Goal: Use online tool/utility: Use online tool/utility

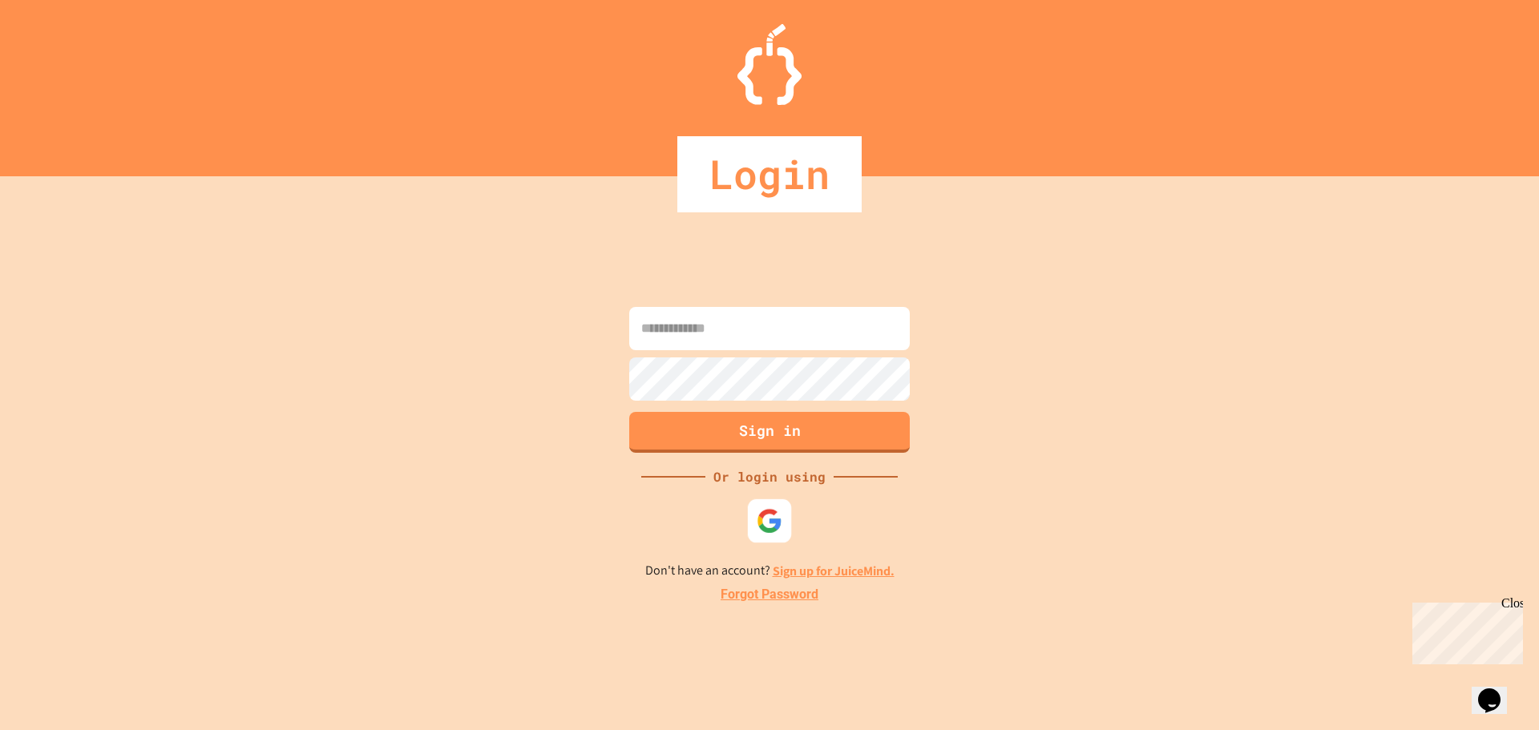
click at [781, 506] on div at bounding box center [769, 519] width 43 height 43
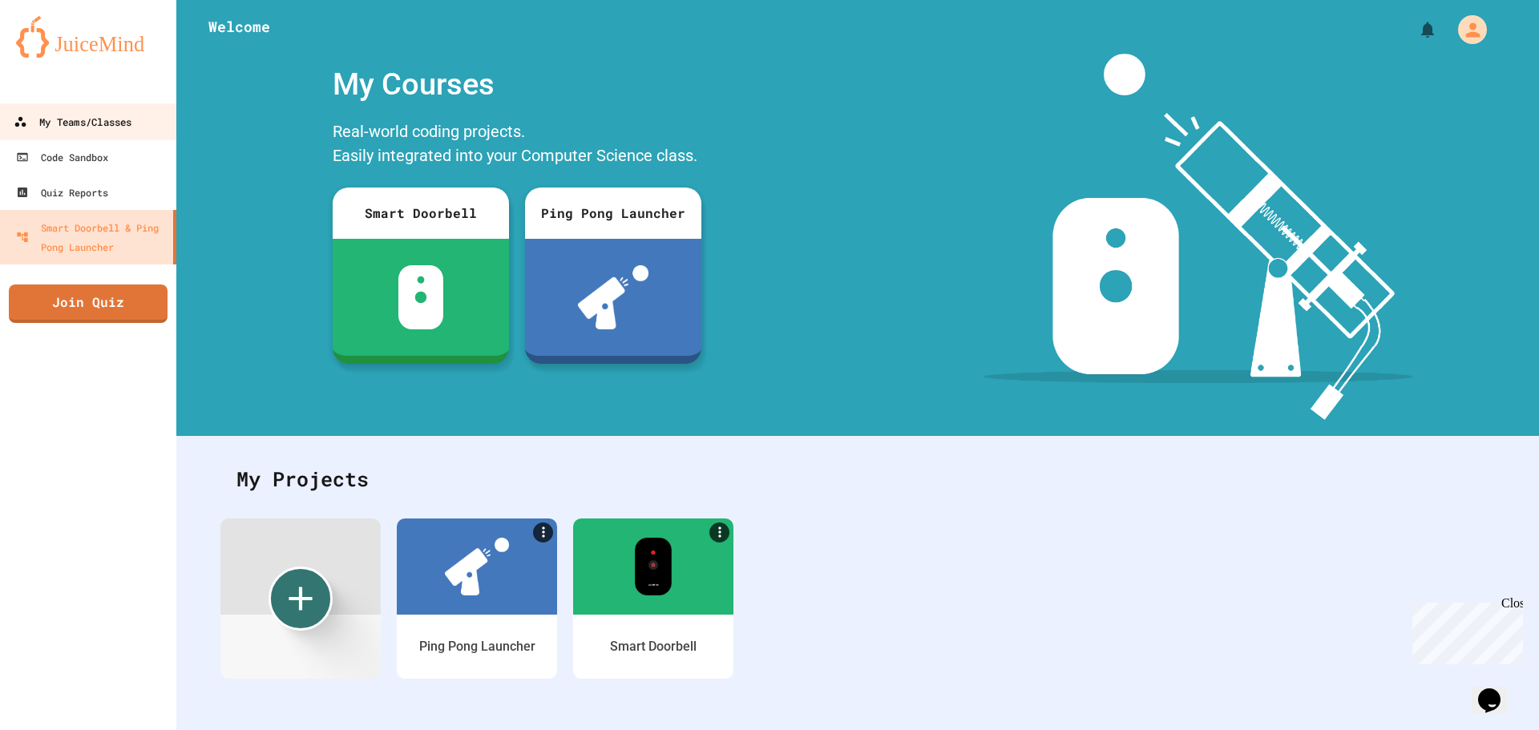
click at [131, 115] on div "My Teams/Classes" at bounding box center [73, 122] width 118 height 20
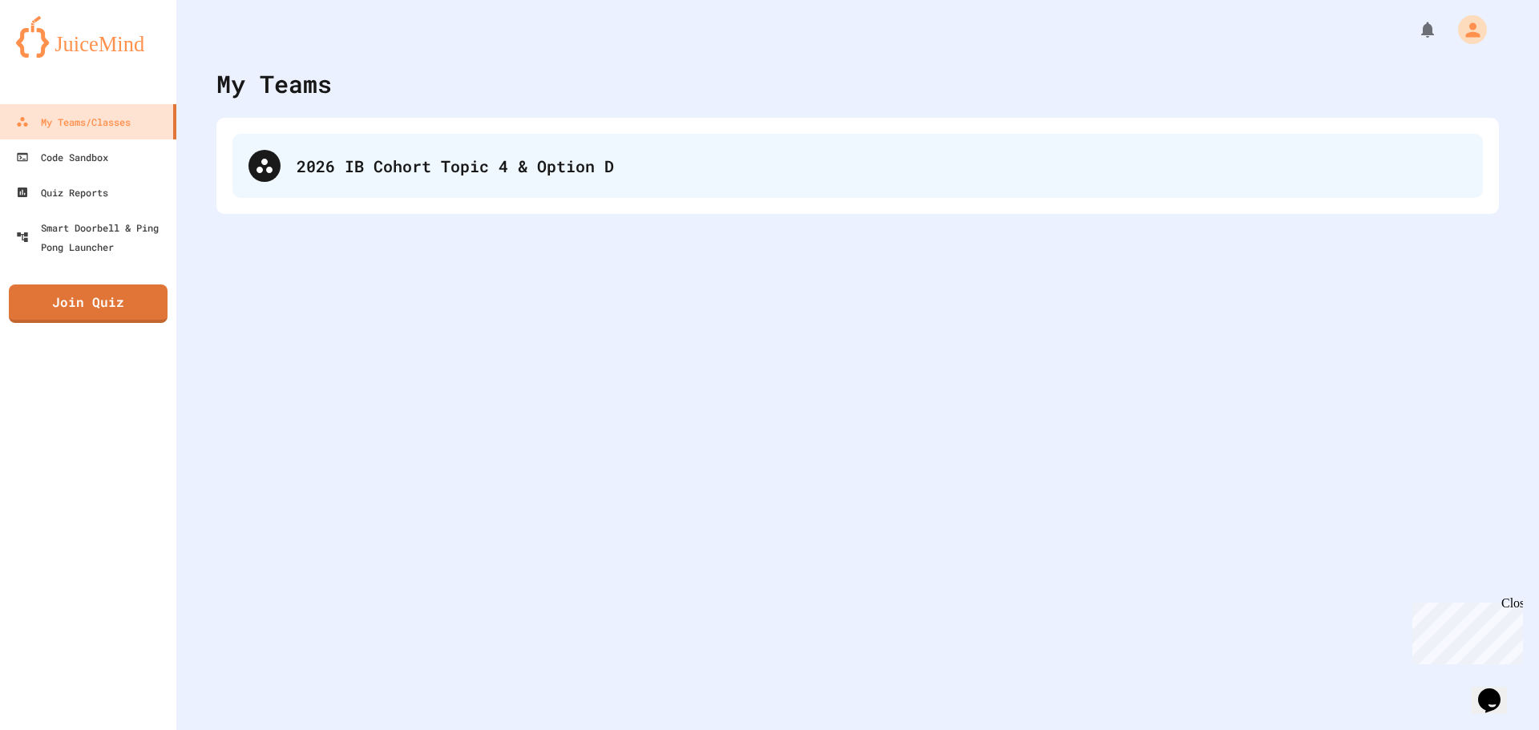
click at [342, 138] on div "2026 IB Cohort Topic 4 & Option D" at bounding box center [857, 166] width 1250 height 64
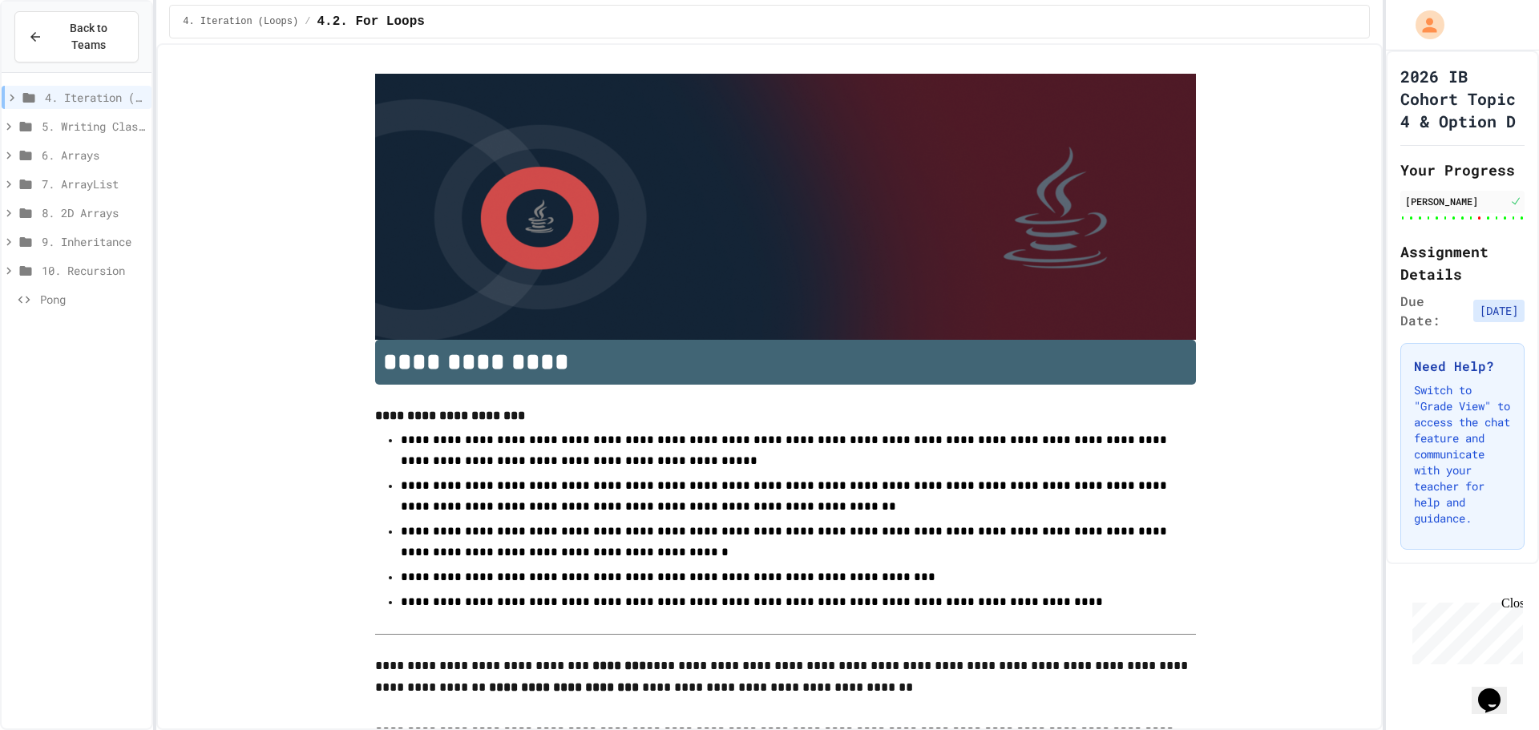
type input "******"
type input "**********"
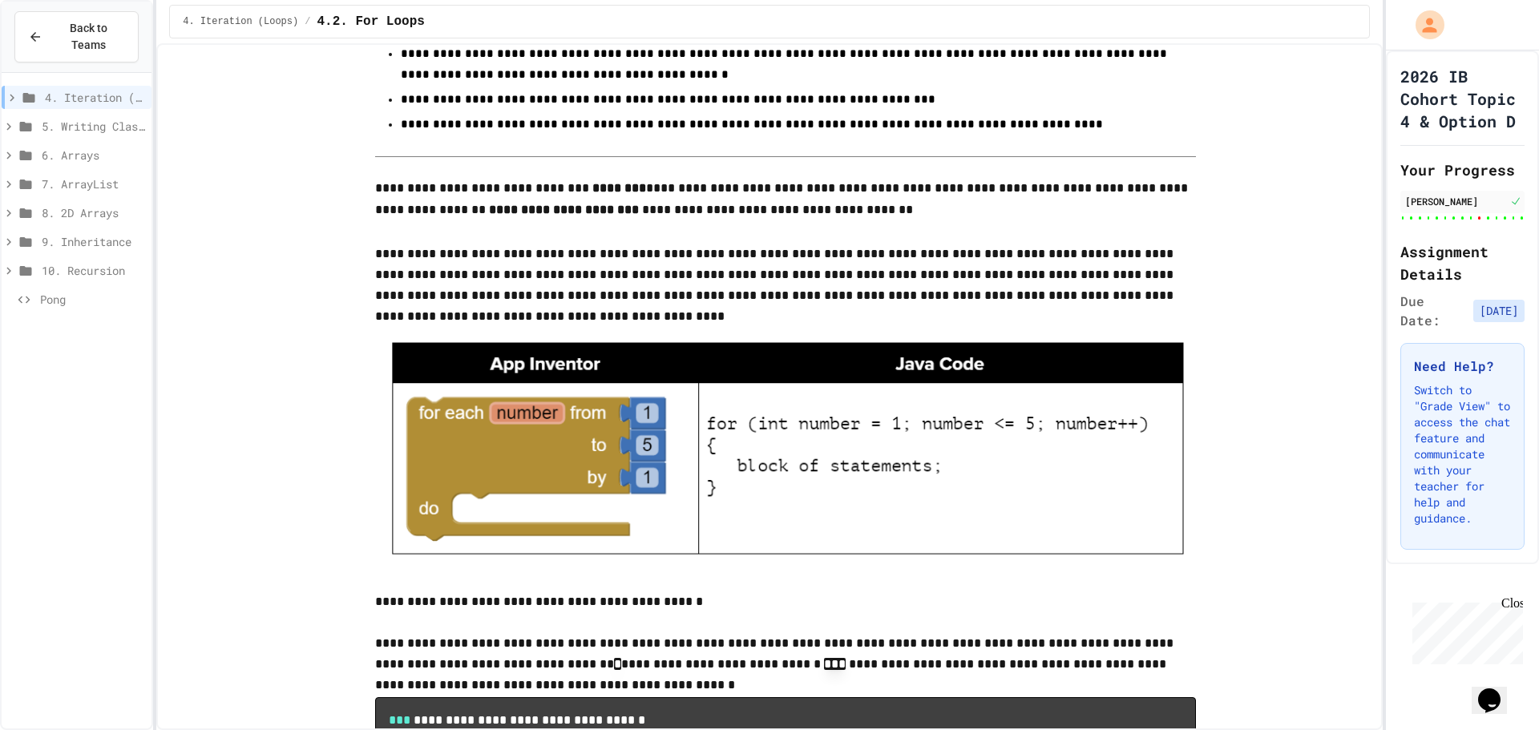
scroll to position [481, 0]
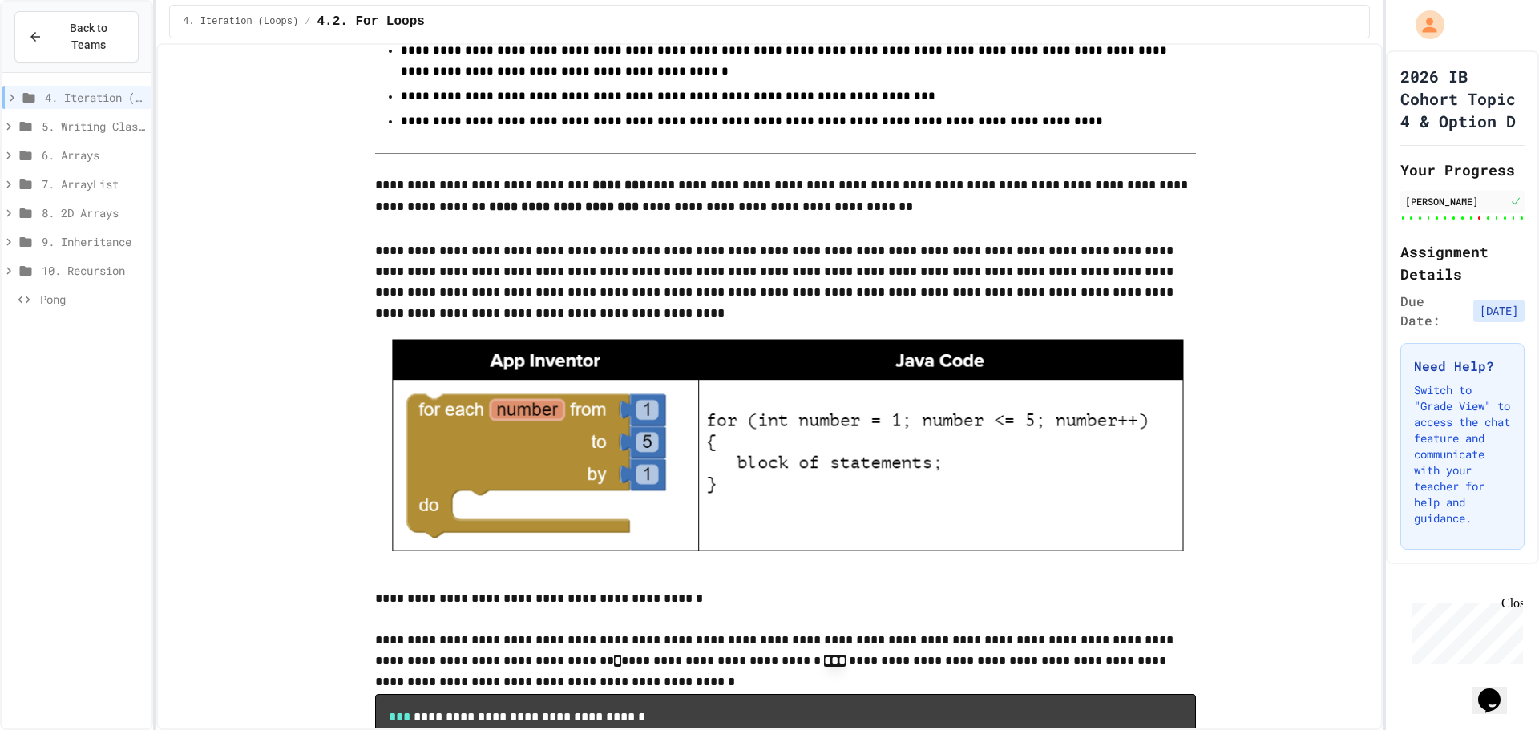
click at [104, 262] on span "10. Recursion" at bounding box center [93, 270] width 103 height 17
click at [66, 291] on span "Pong" at bounding box center [92, 299] width 105 height 17
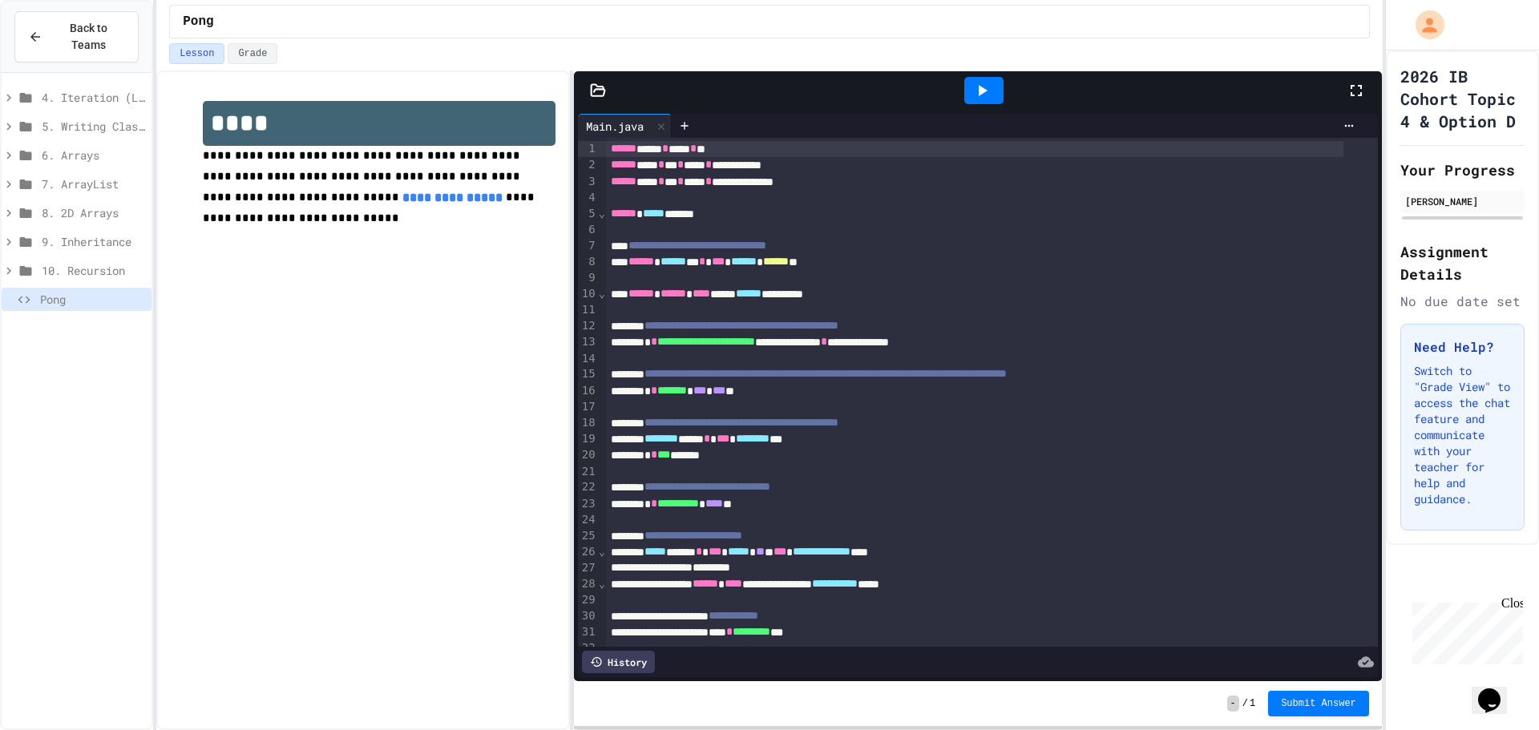
click at [101, 89] on span "4. Iteration (Loops)" at bounding box center [93, 97] width 103 height 17
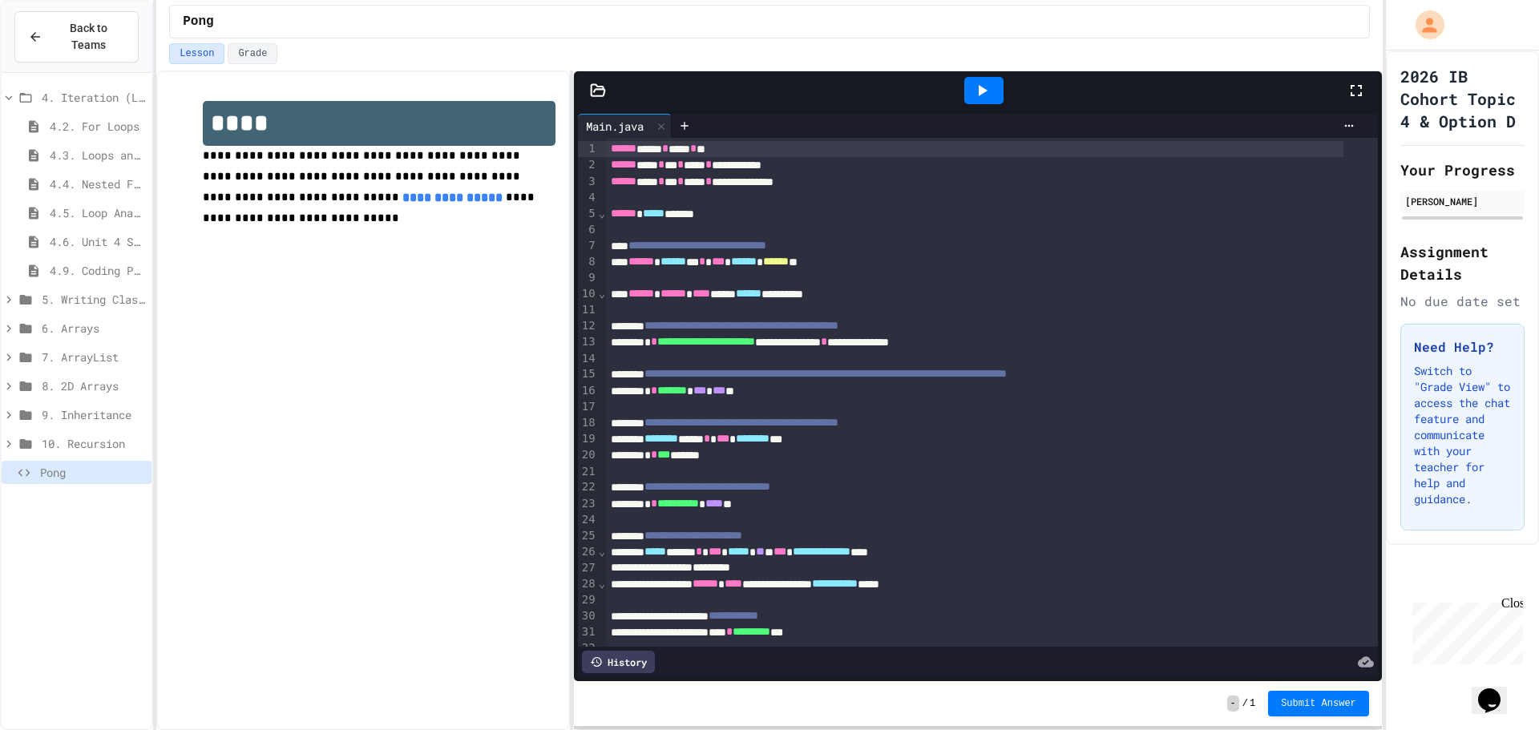
drag, startPoint x: 104, startPoint y: 117, endPoint x: 94, endPoint y: 126, distance: 13.6
click at [103, 119] on div "4.2. For Loops" at bounding box center [77, 126] width 150 height 23
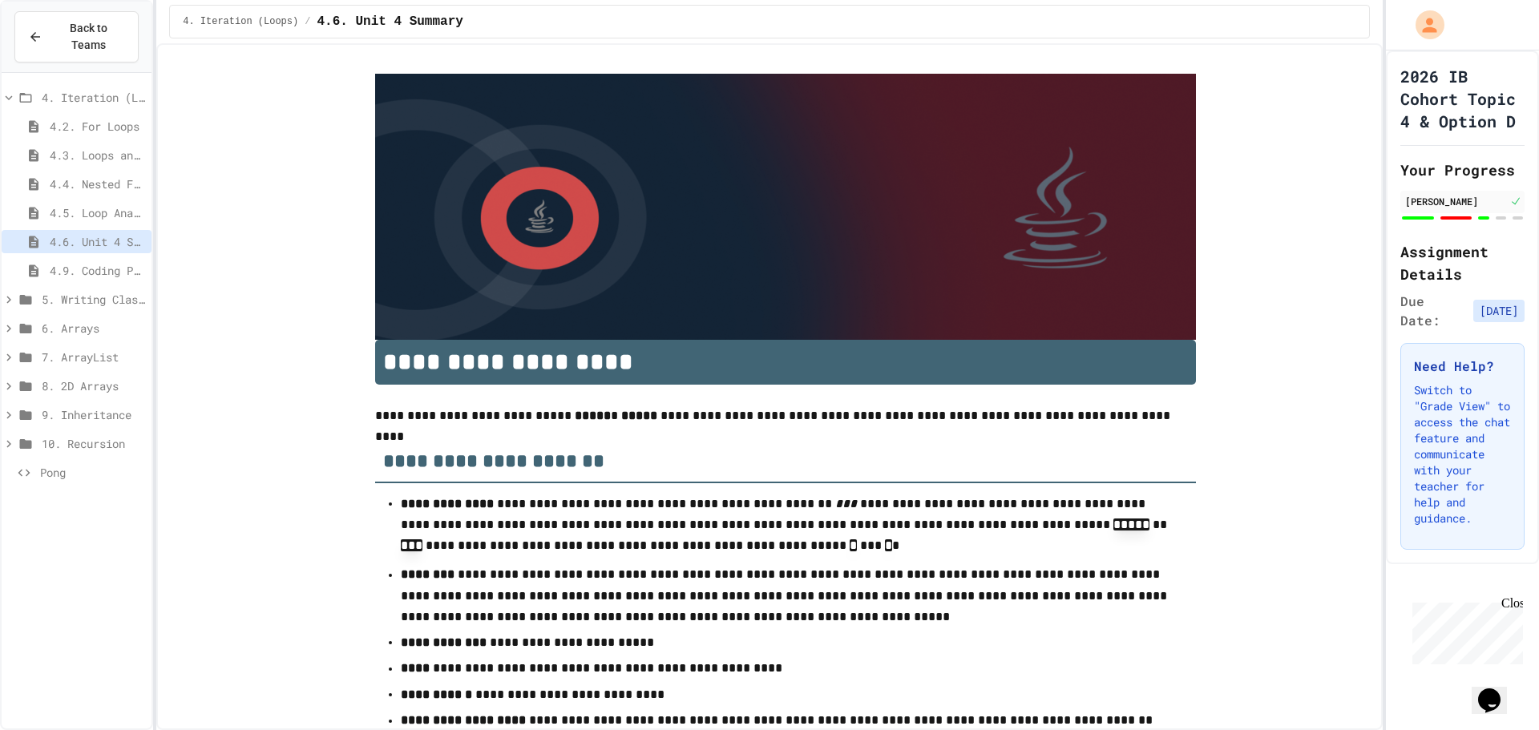
click at [99, 291] on span "5. Writing Classes" at bounding box center [93, 299] width 103 height 17
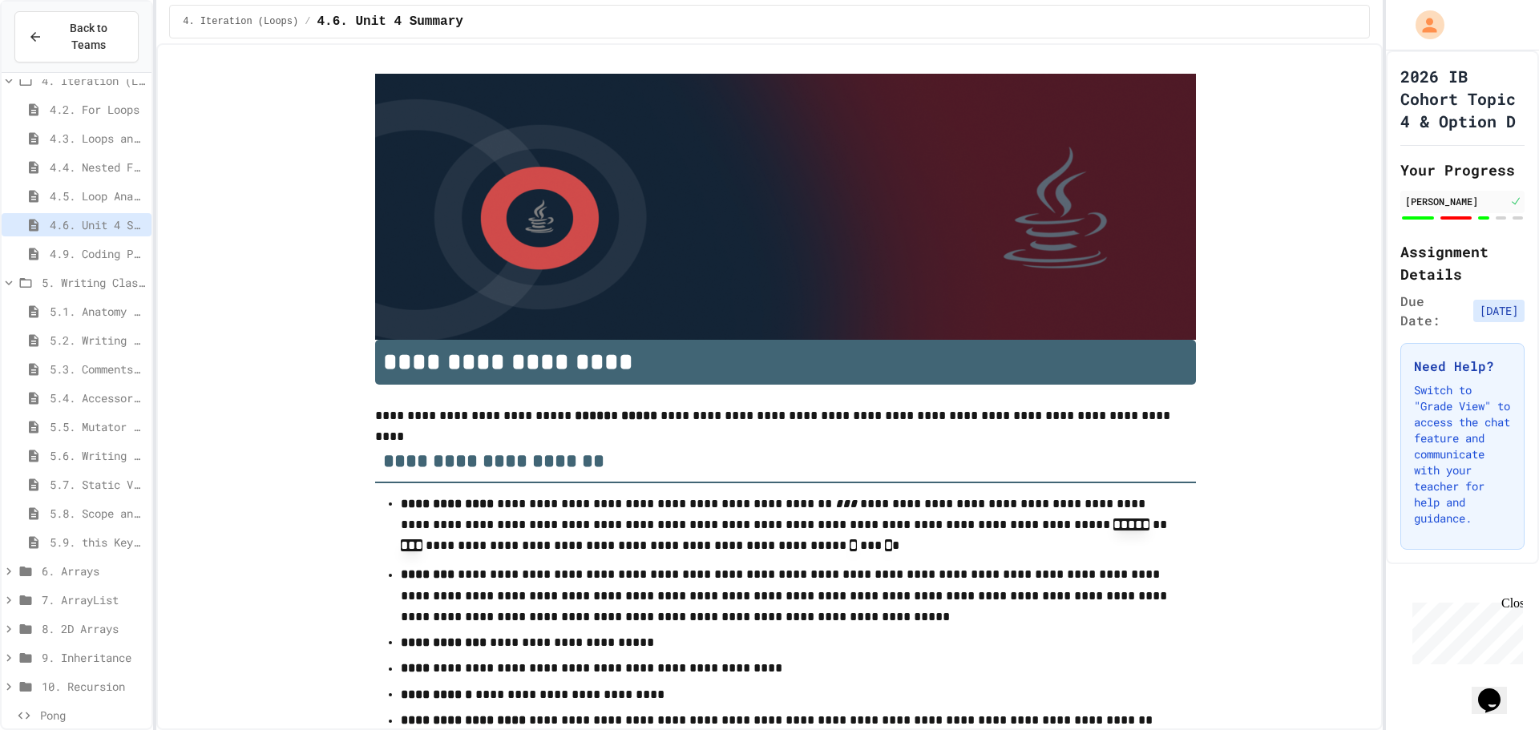
drag, startPoint x: 80, startPoint y: 264, endPoint x: 73, endPoint y: 208, distance: 57.3
click at [80, 274] on span "5. Writing Classes" at bounding box center [93, 282] width 103 height 17
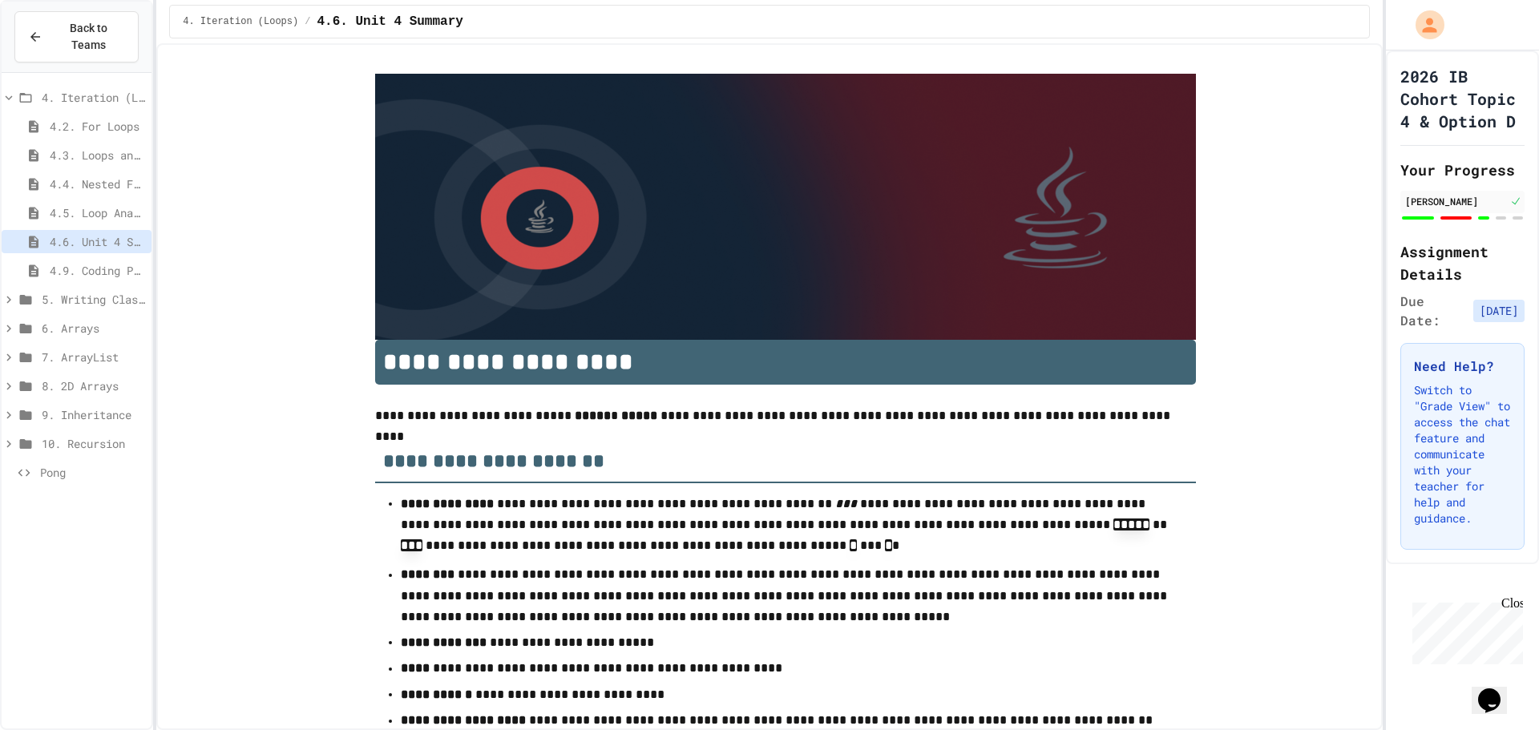
click at [64, 86] on div "4. Iteration (Loops)" at bounding box center [77, 97] width 150 height 23
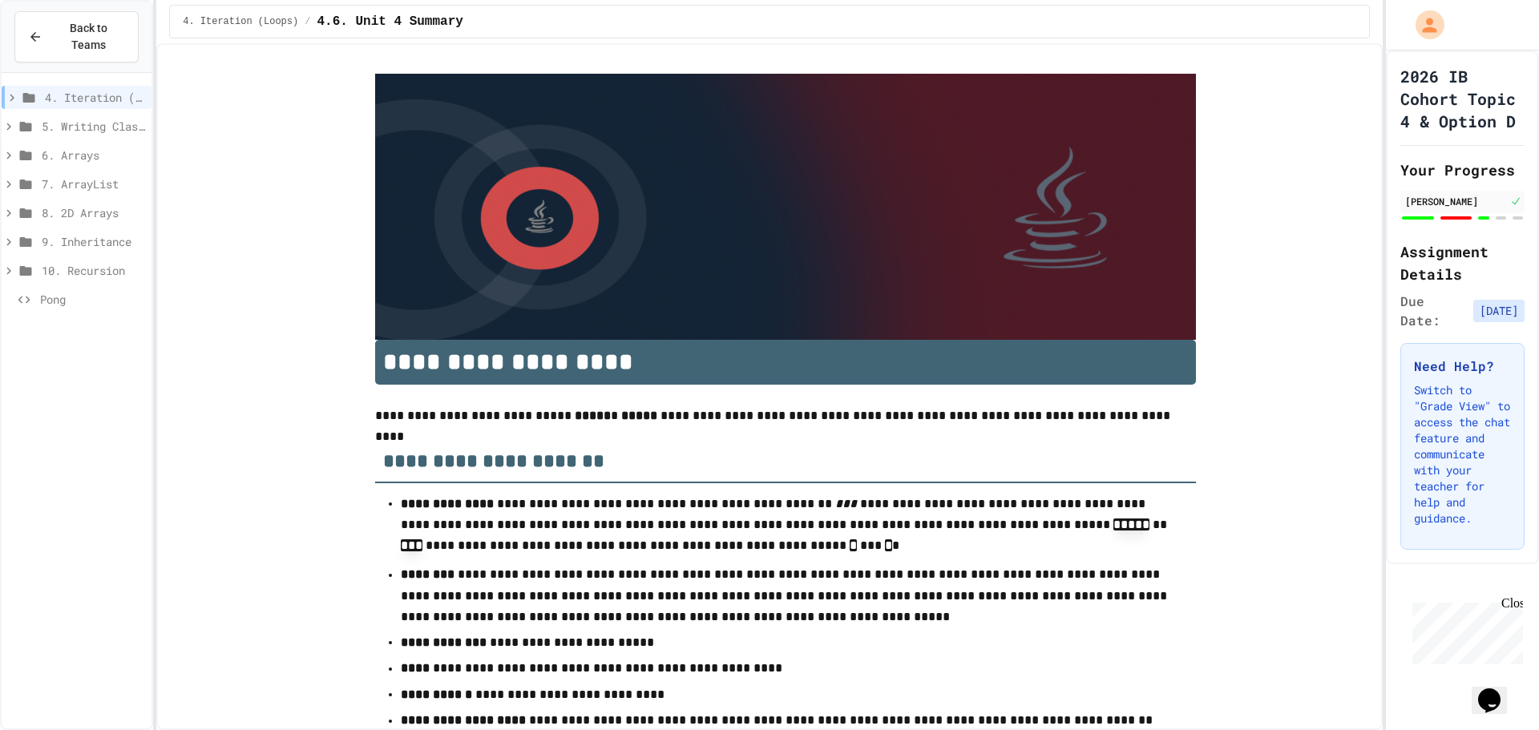
click at [92, 22] on button "Back to Teams" at bounding box center [76, 36] width 124 height 51
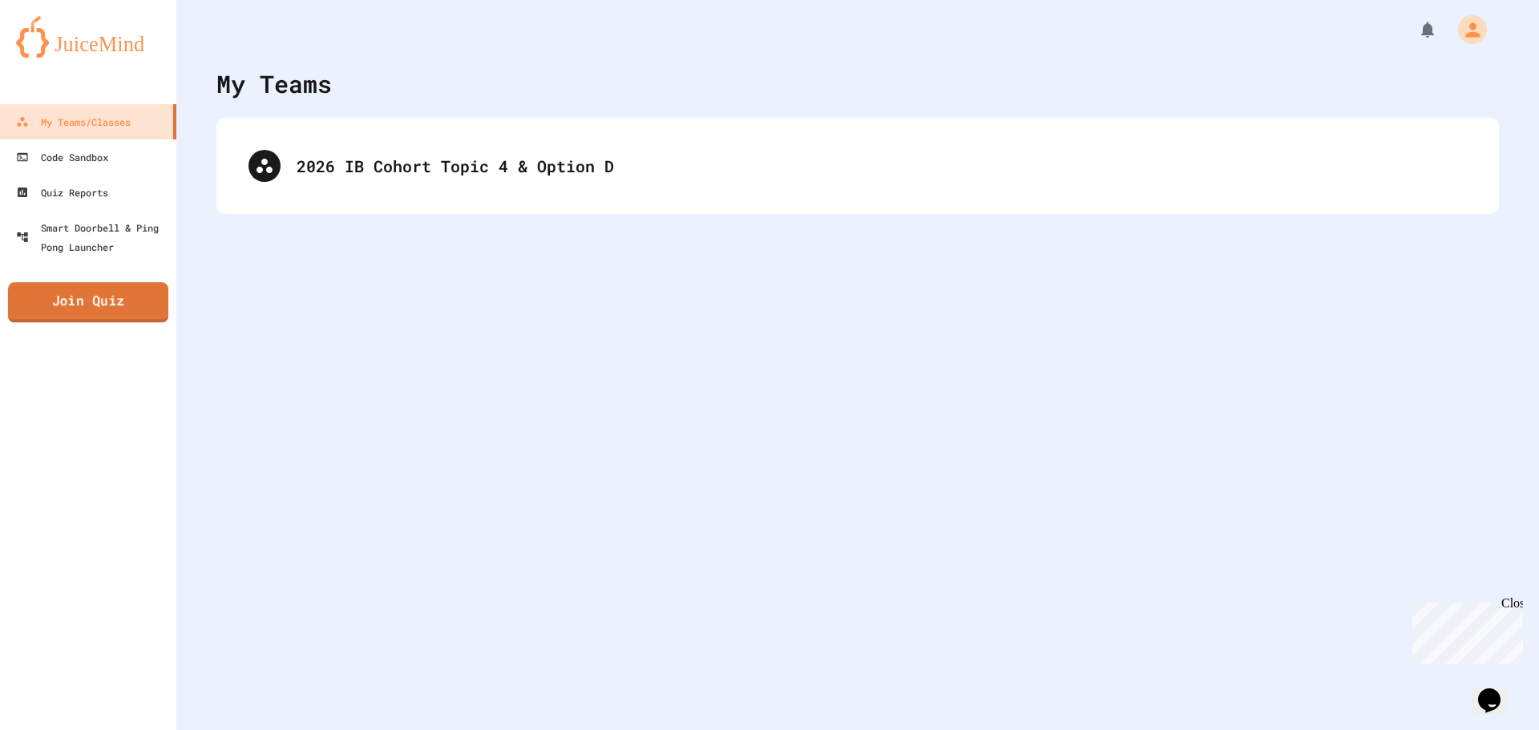
click at [106, 302] on link "Join Quiz" at bounding box center [88, 302] width 160 height 40
click at [133, 151] on link "Code Sandbox" at bounding box center [88, 156] width 176 height 35
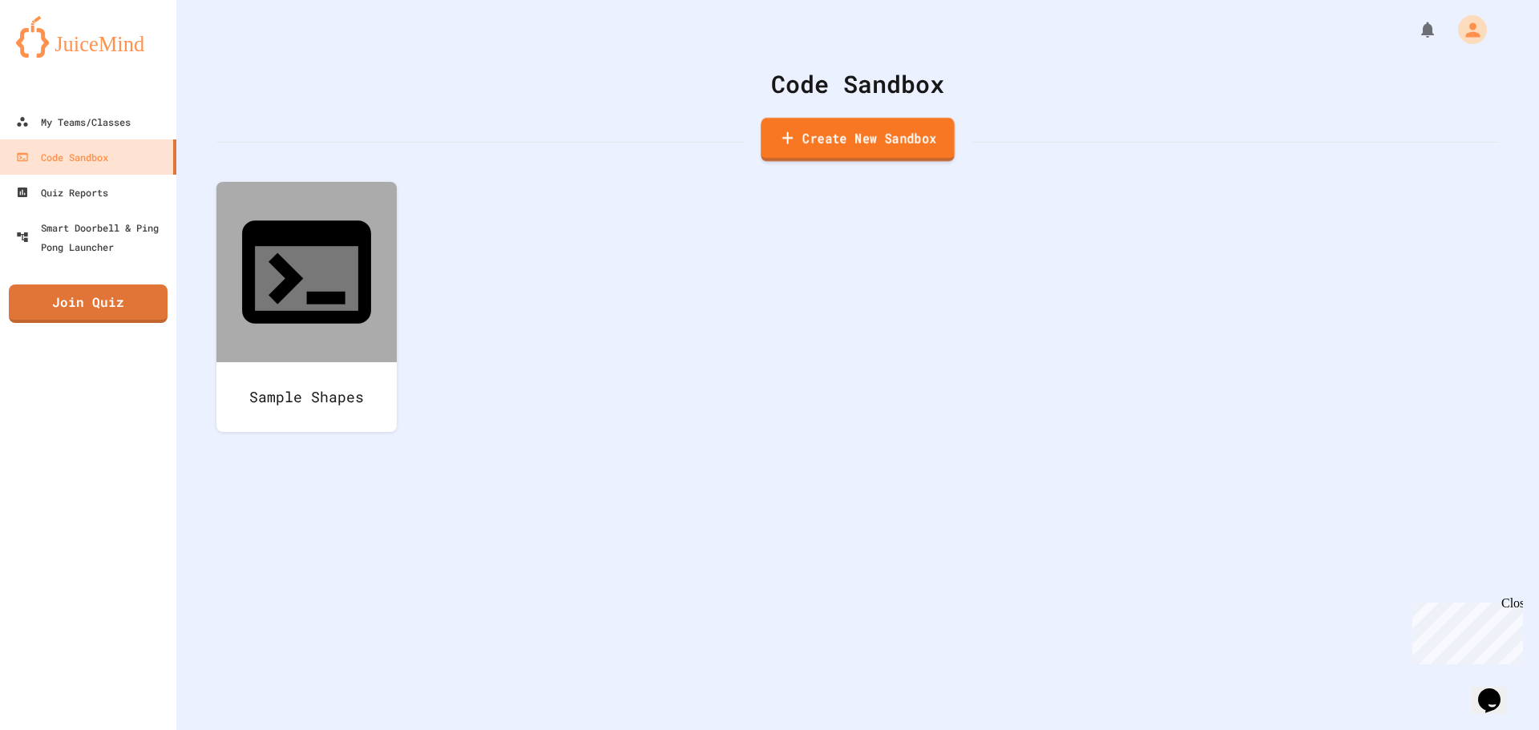
click at [828, 151] on link "Create New Sandbox" at bounding box center [857, 140] width 194 height 44
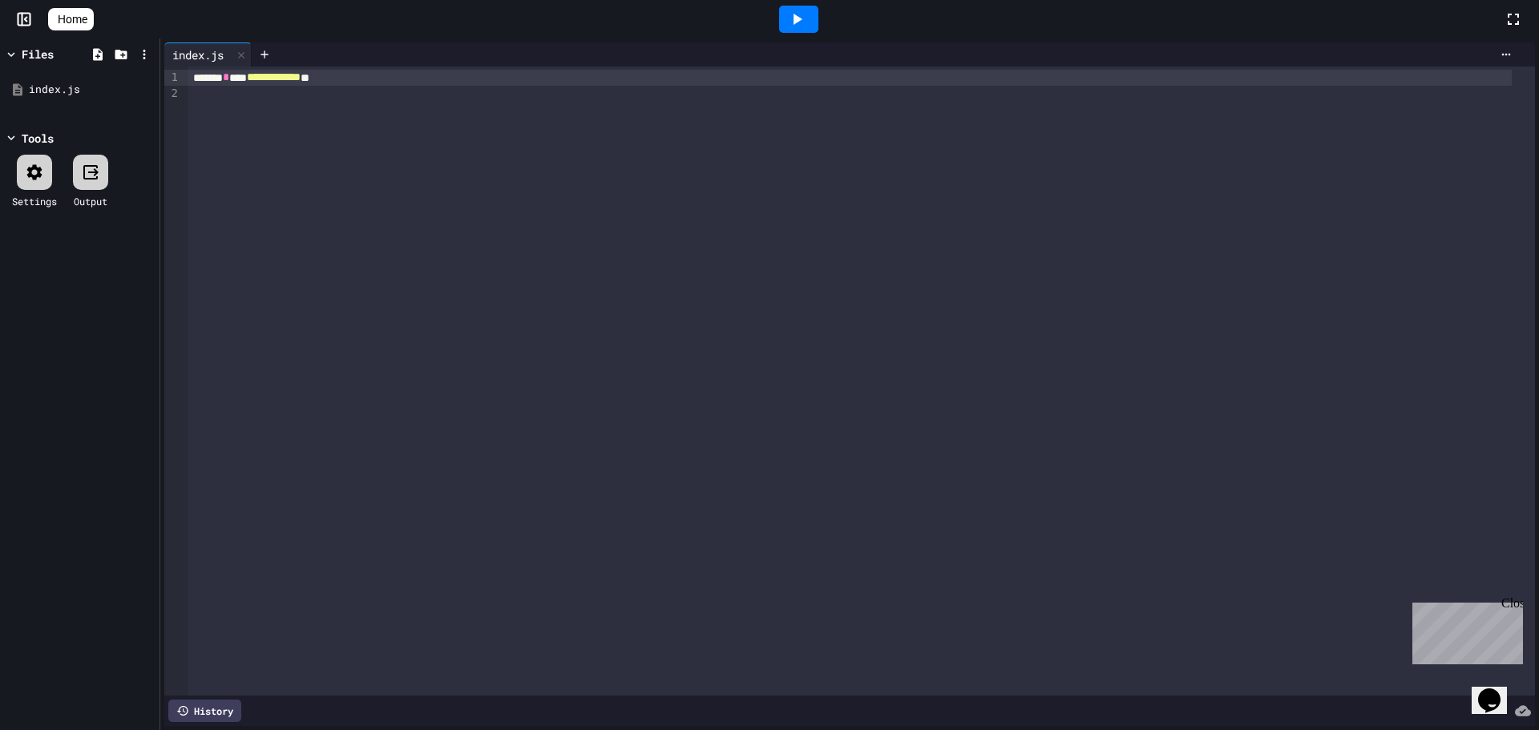
click at [227, 92] on div at bounding box center [861, 94] width 1346 height 16
click at [393, 75] on div "**********" at bounding box center [849, 78] width 1322 height 16
click at [225, 95] on div at bounding box center [861, 94] width 1346 height 16
drag, startPoint x: 361, startPoint y: 88, endPoint x: 267, endPoint y: 90, distance: 93.8
click at [268, 90] on div at bounding box center [861, 94] width 1346 height 16
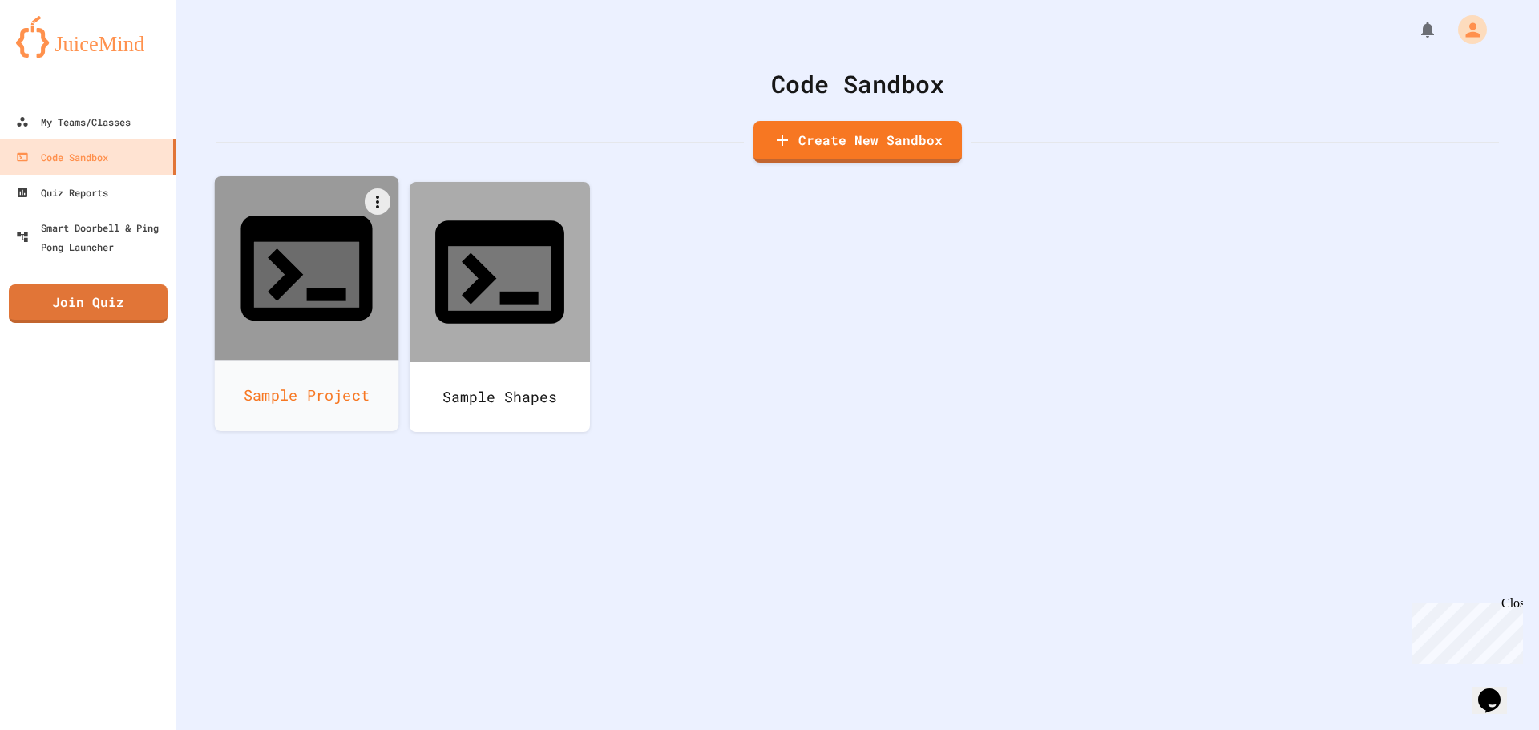
click at [289, 272] on div at bounding box center [307, 268] width 184 height 184
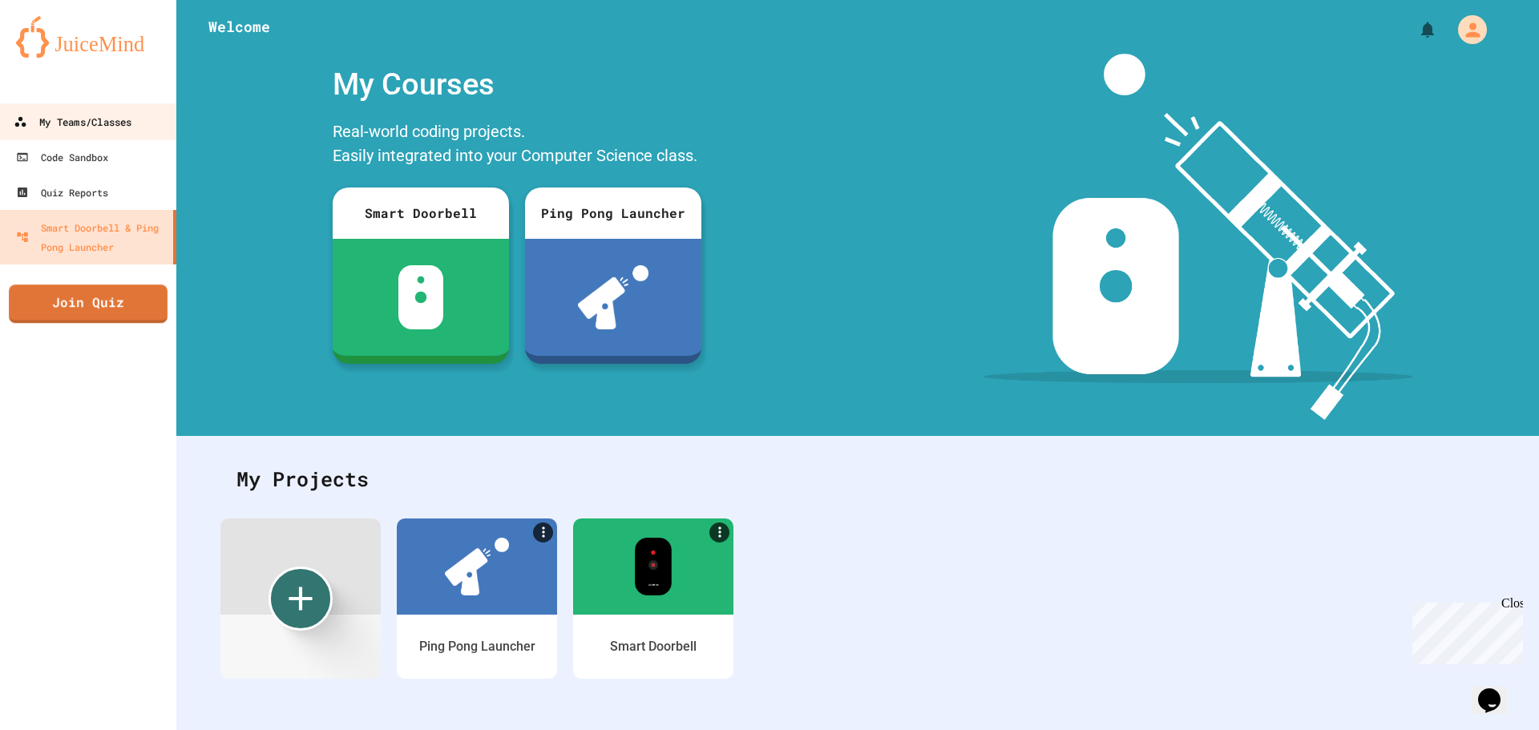
click at [113, 126] on div "My Teams/Classes" at bounding box center [73, 122] width 118 height 20
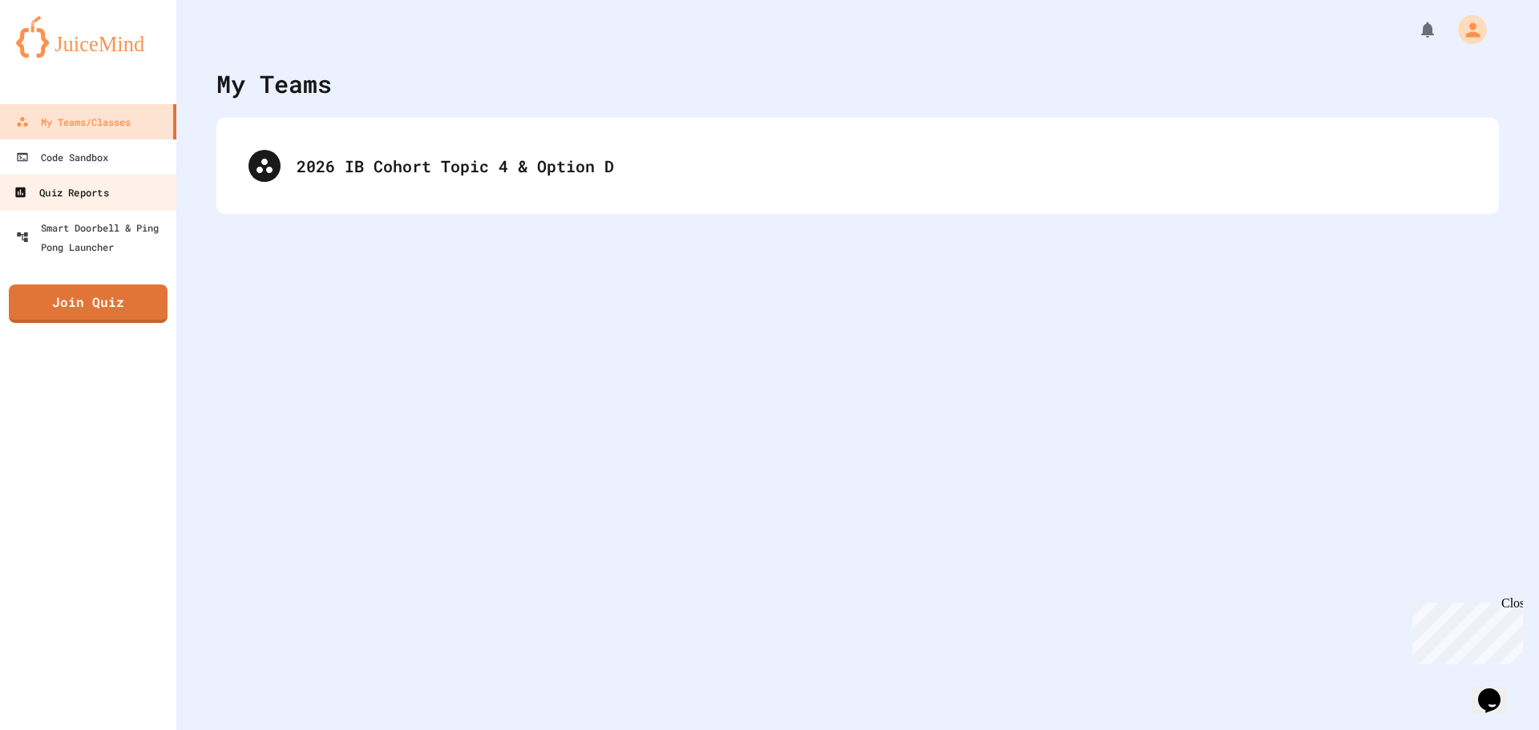
click at [97, 200] on div "Quiz Reports" at bounding box center [61, 193] width 95 height 20
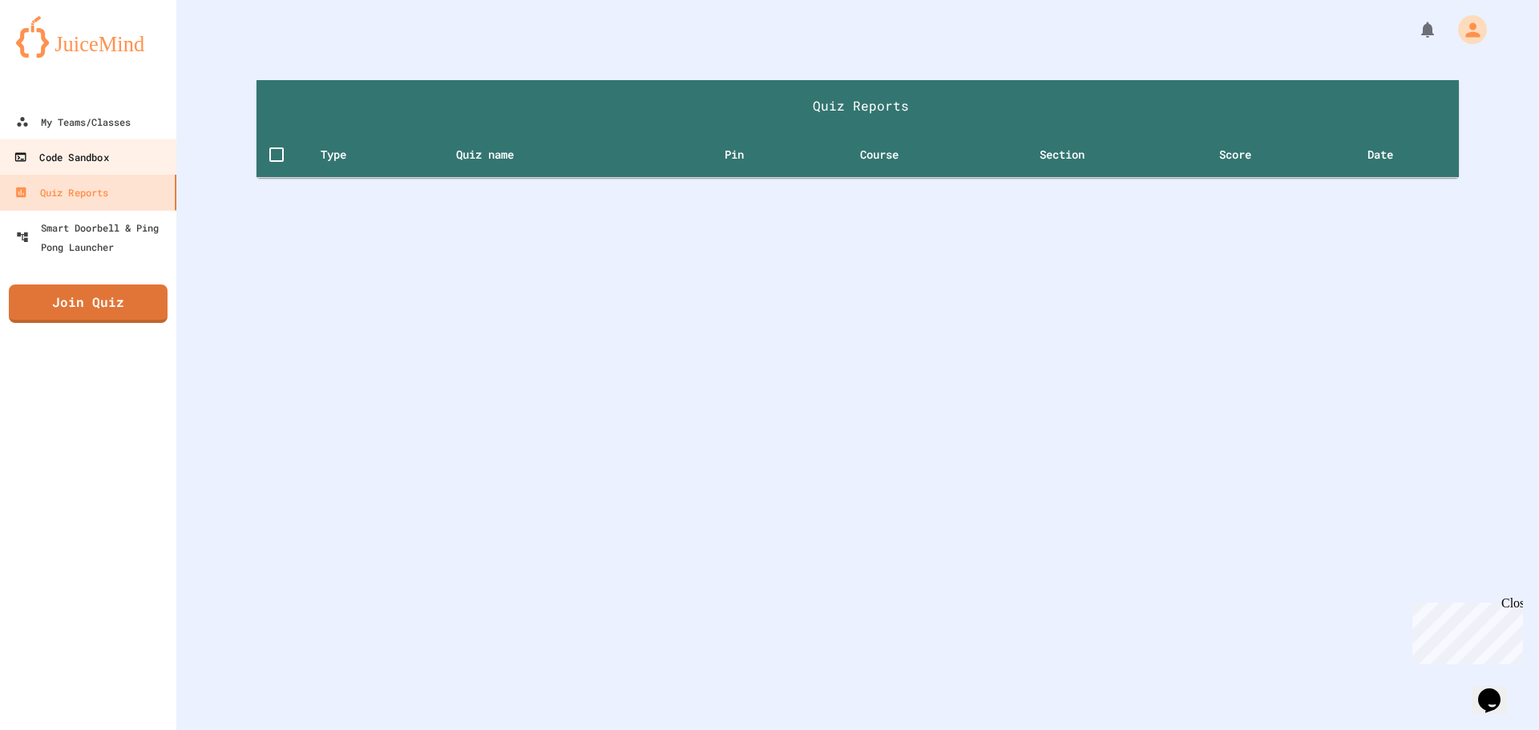
click at [119, 154] on link "Code Sandbox" at bounding box center [88, 157] width 181 height 36
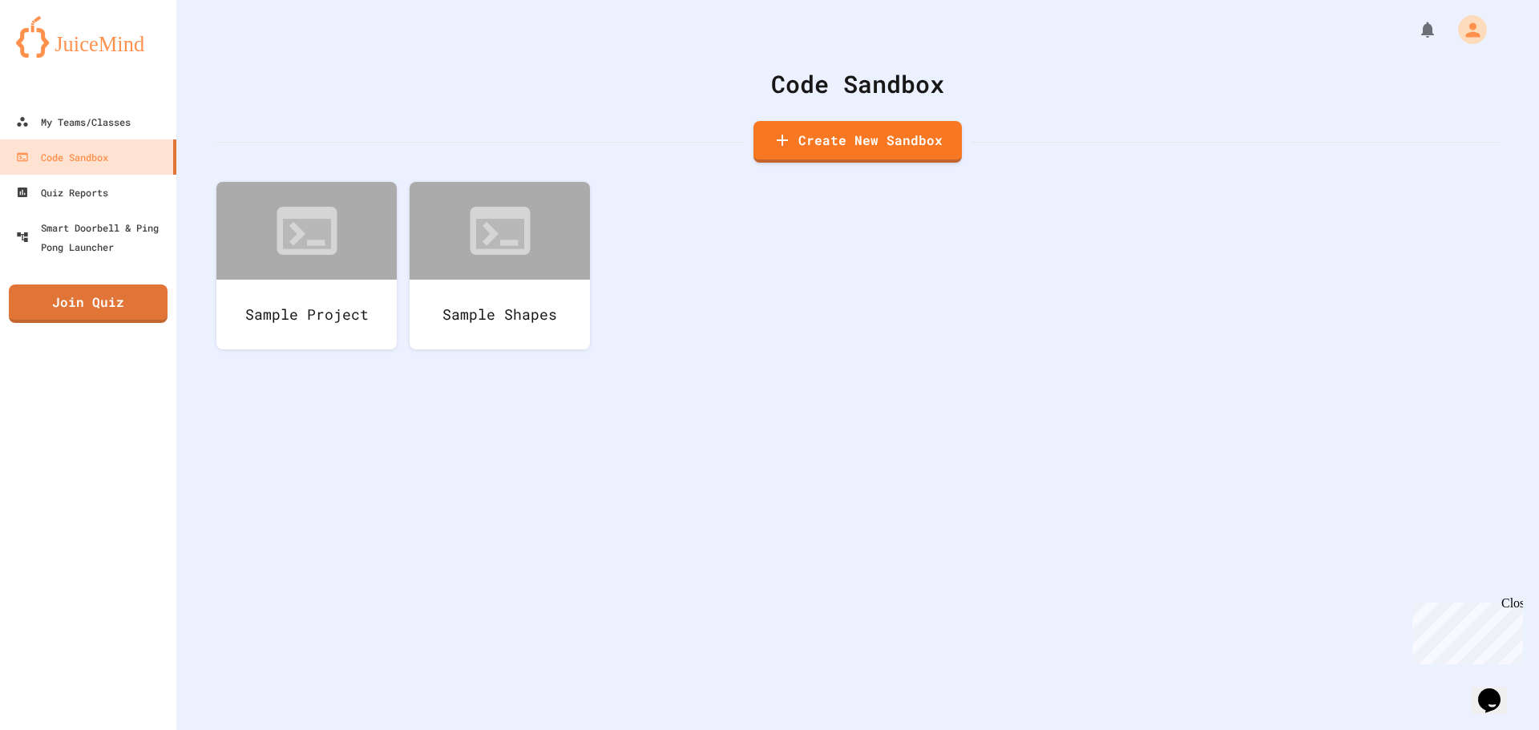
drag, startPoint x: 375, startPoint y: 194, endPoint x: 500, endPoint y: 163, distance: 128.9
click at [513, 147] on div "Create New Sandbox" at bounding box center [857, 142] width 1282 height 42
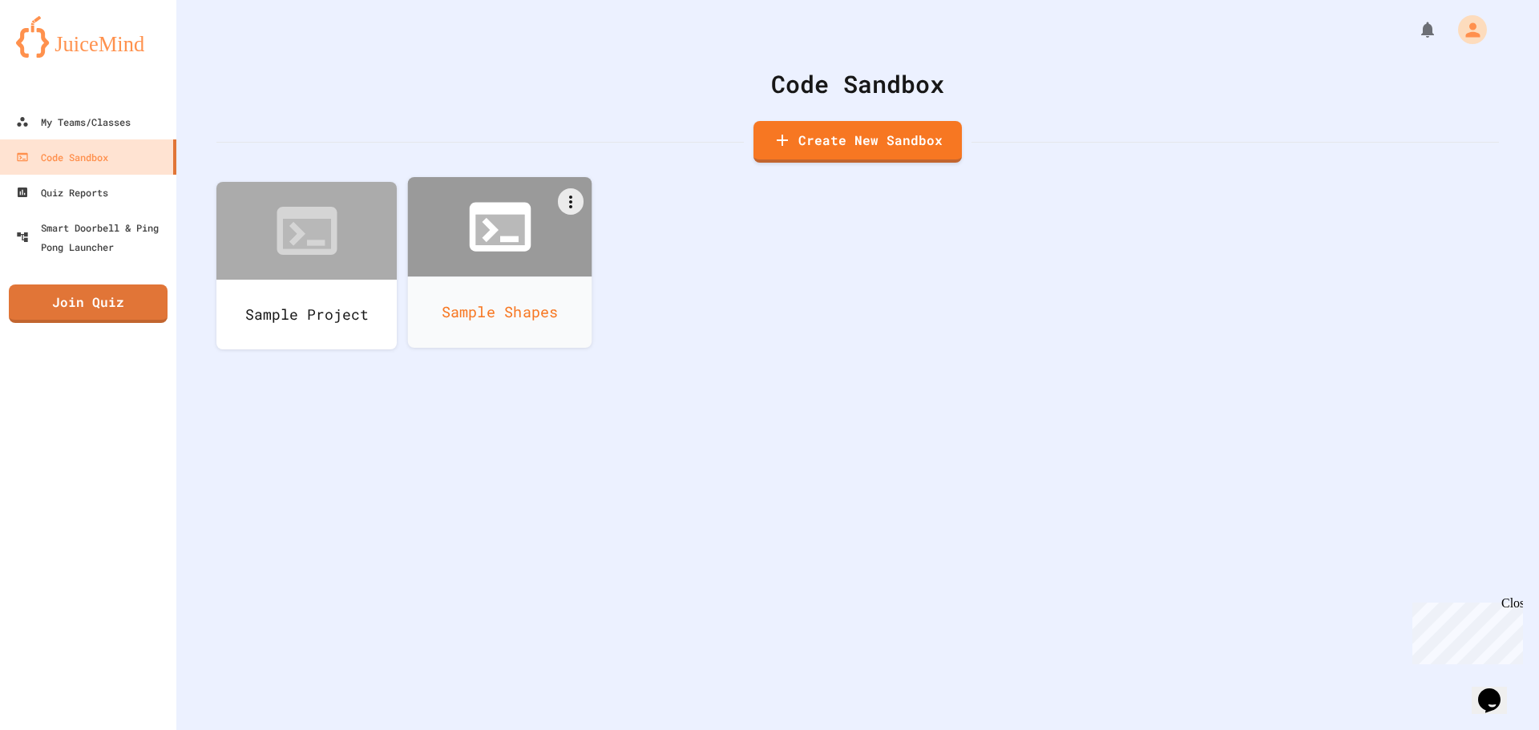
click at [502, 222] on icon at bounding box center [499, 230] width 49 height 30
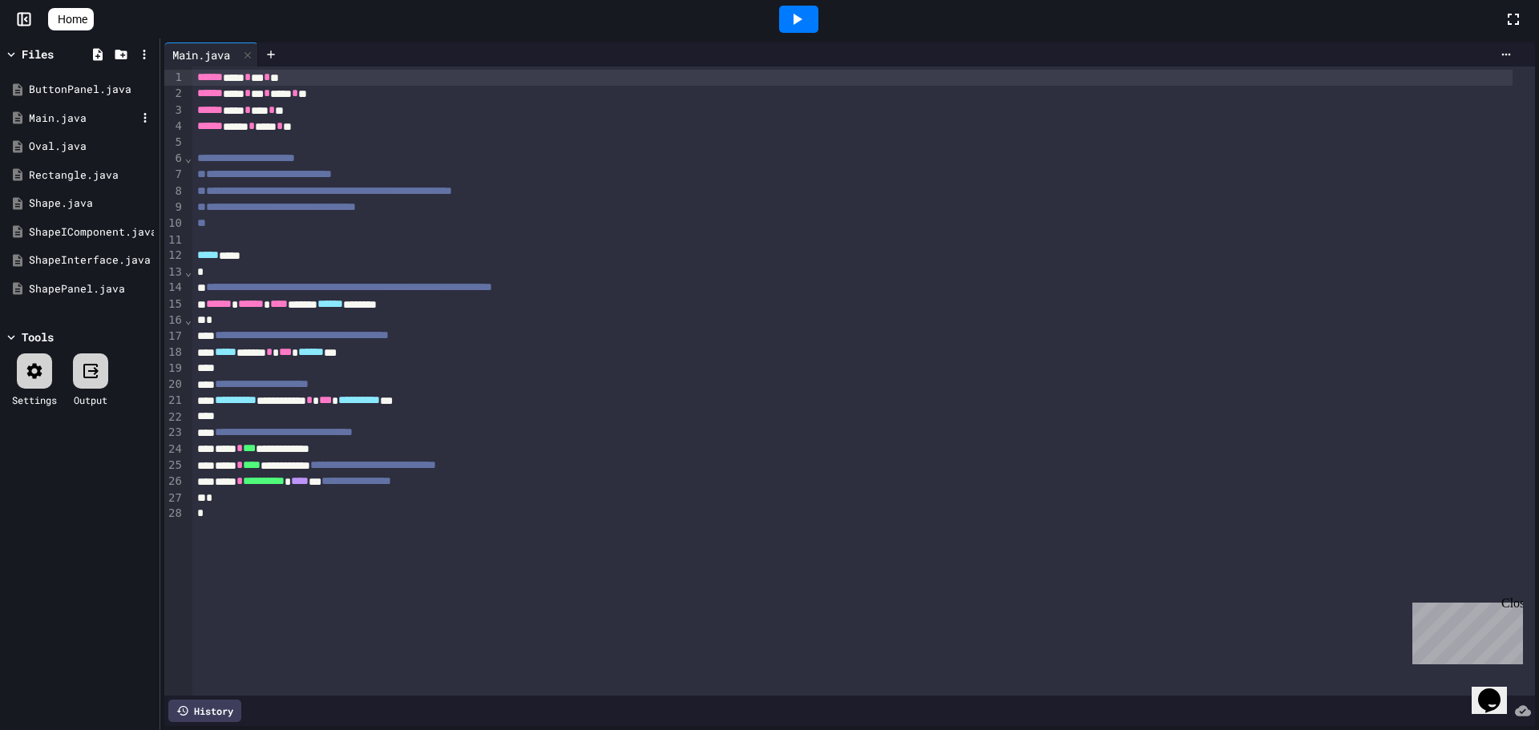
click at [88, 116] on div "Main.java" at bounding box center [82, 119] width 107 height 16
click at [806, 17] on icon at bounding box center [796, 19] width 19 height 19
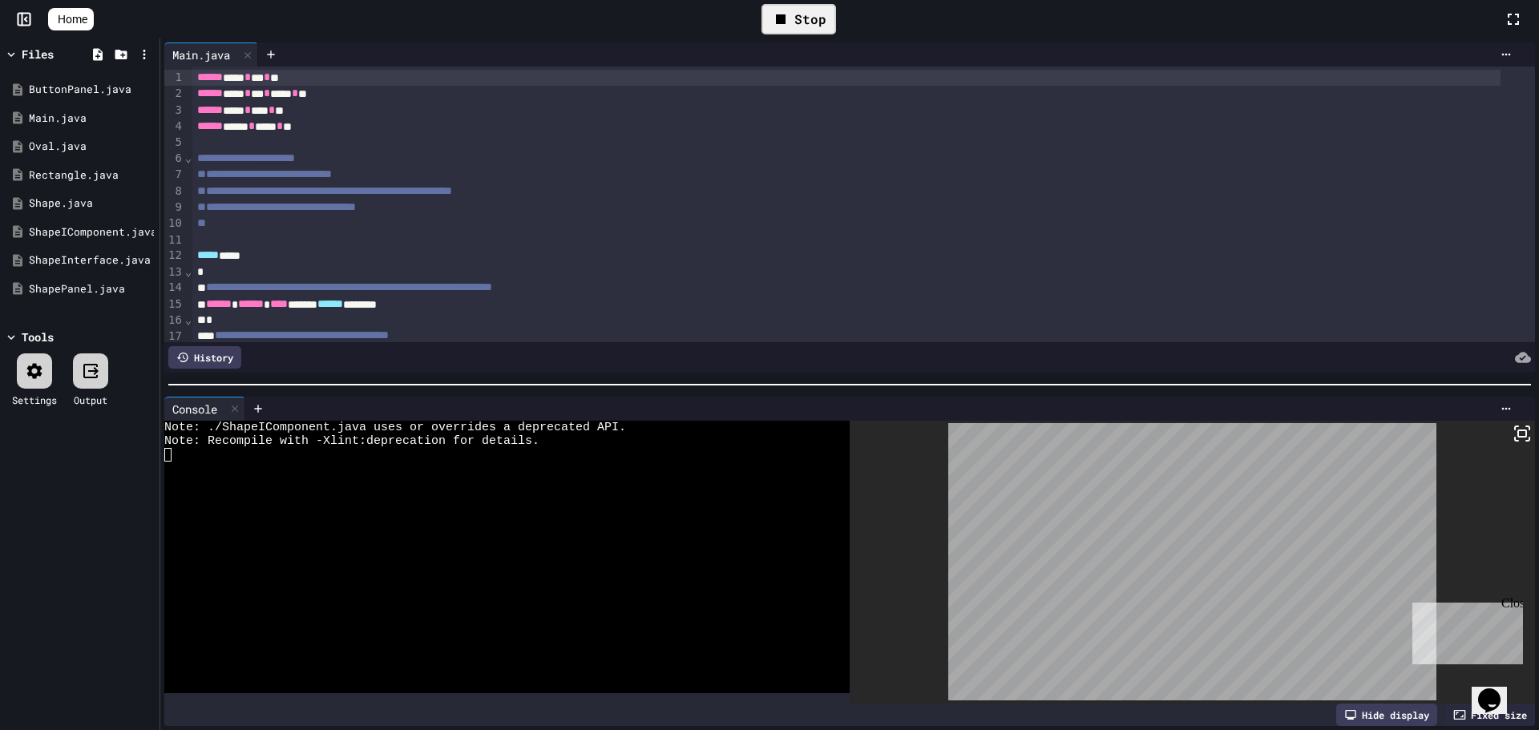
click at [986, 516] on div at bounding box center [1191, 563] width 685 height 284
